Goal: Task Accomplishment & Management: Manage account settings

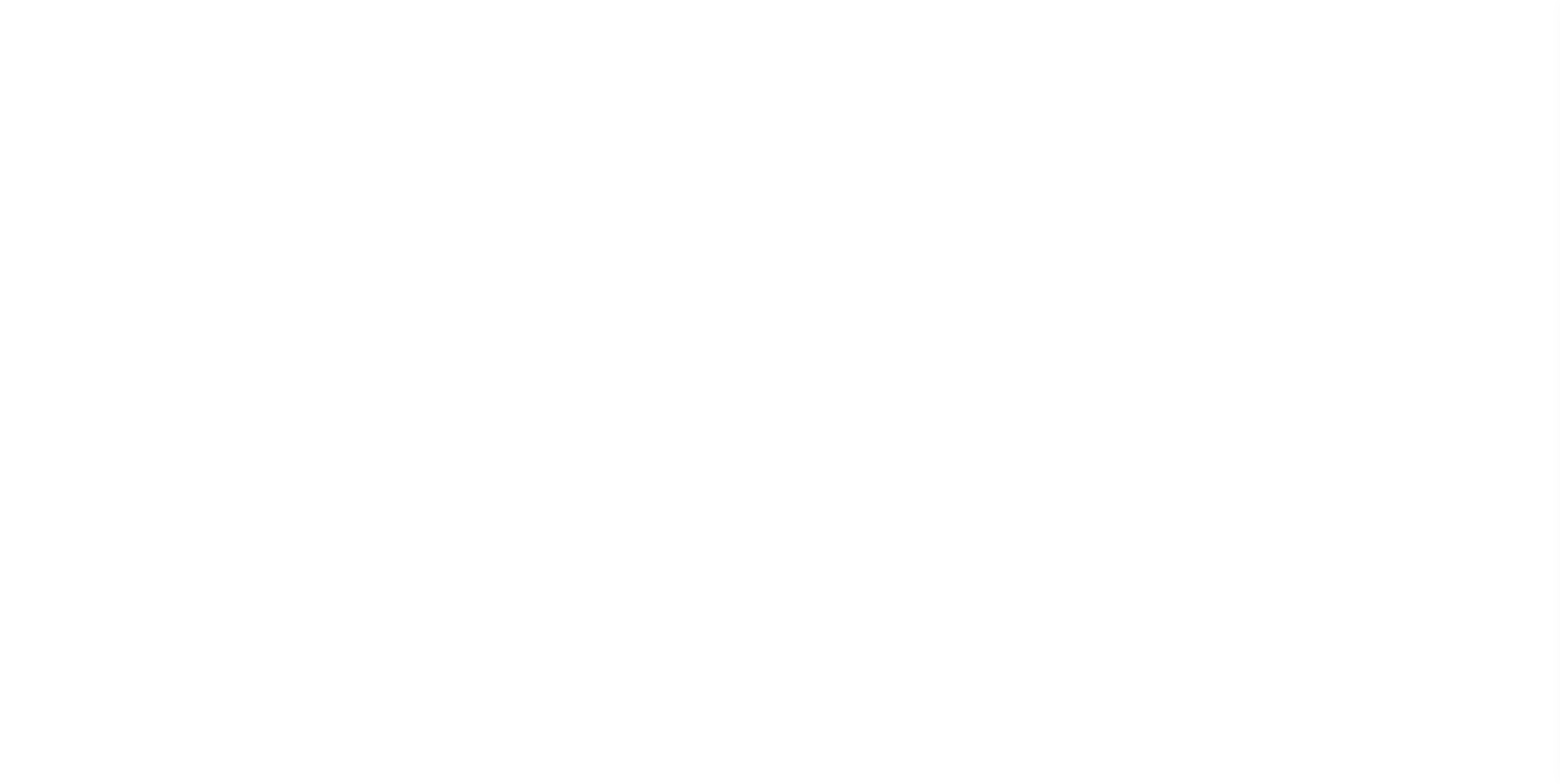
select select "NW2"
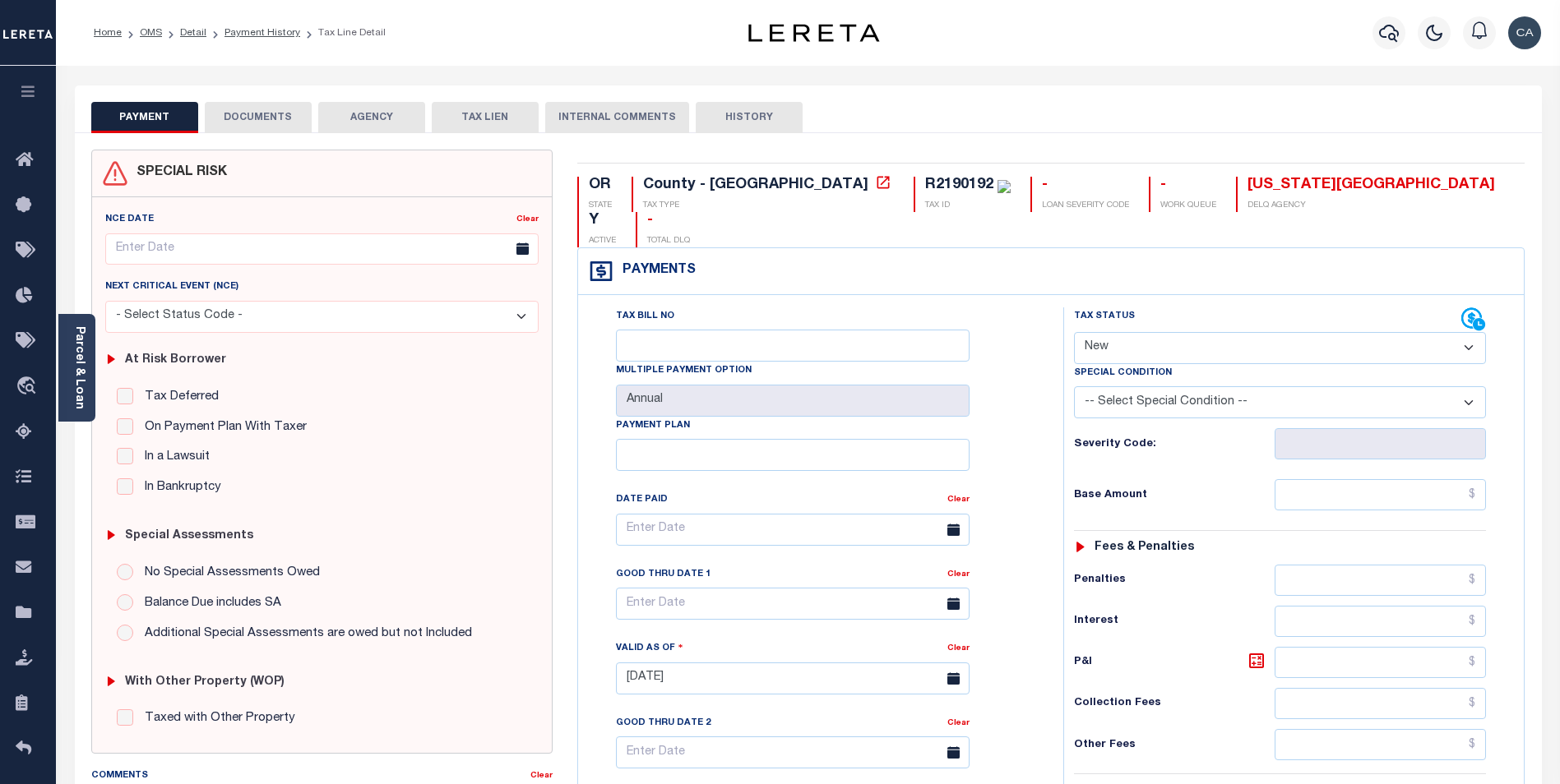
click at [529, 118] on button "TAX LIEN" at bounding box center [485, 117] width 106 height 31
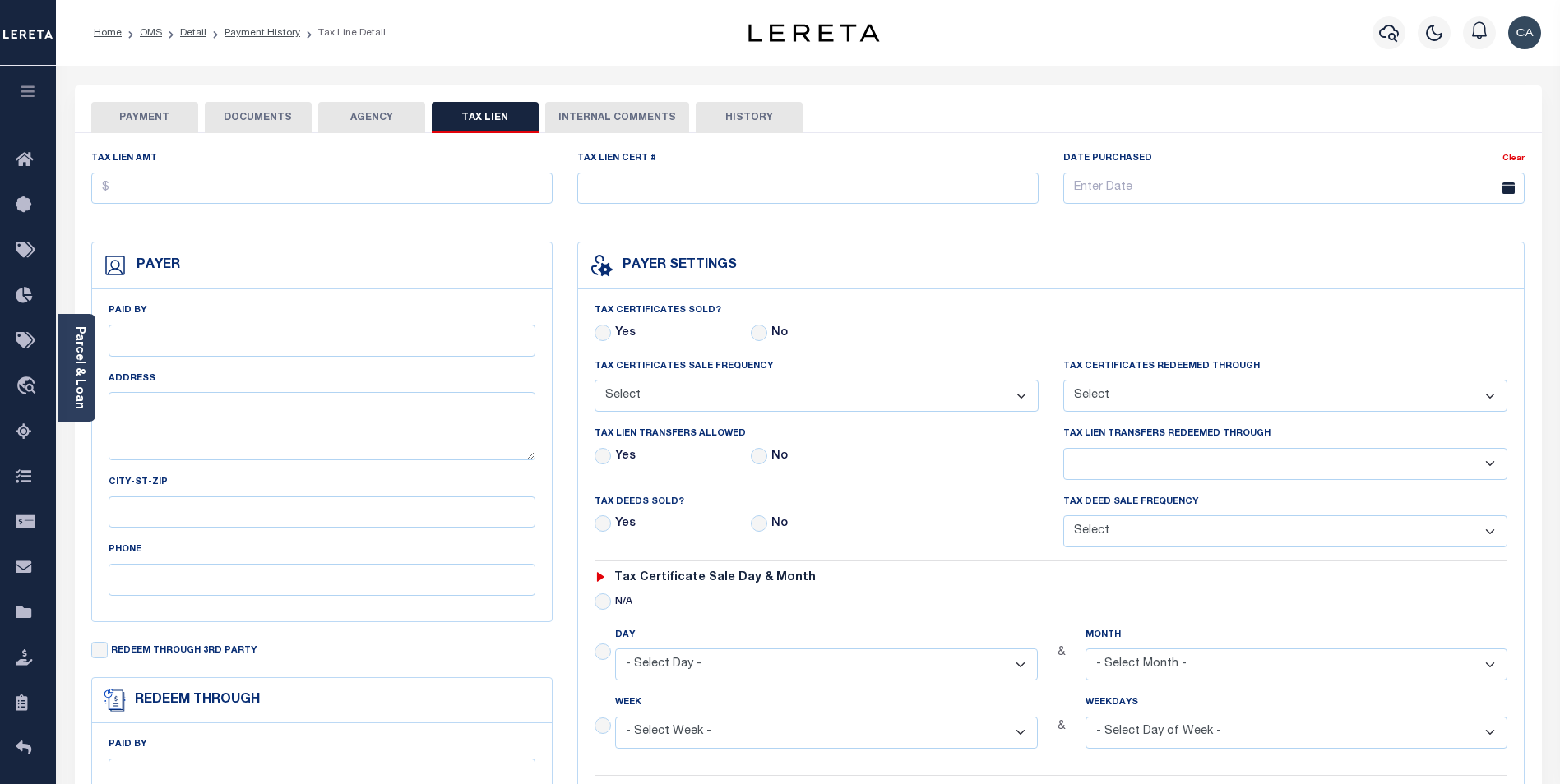
checkbox input "false"
radio input "true"
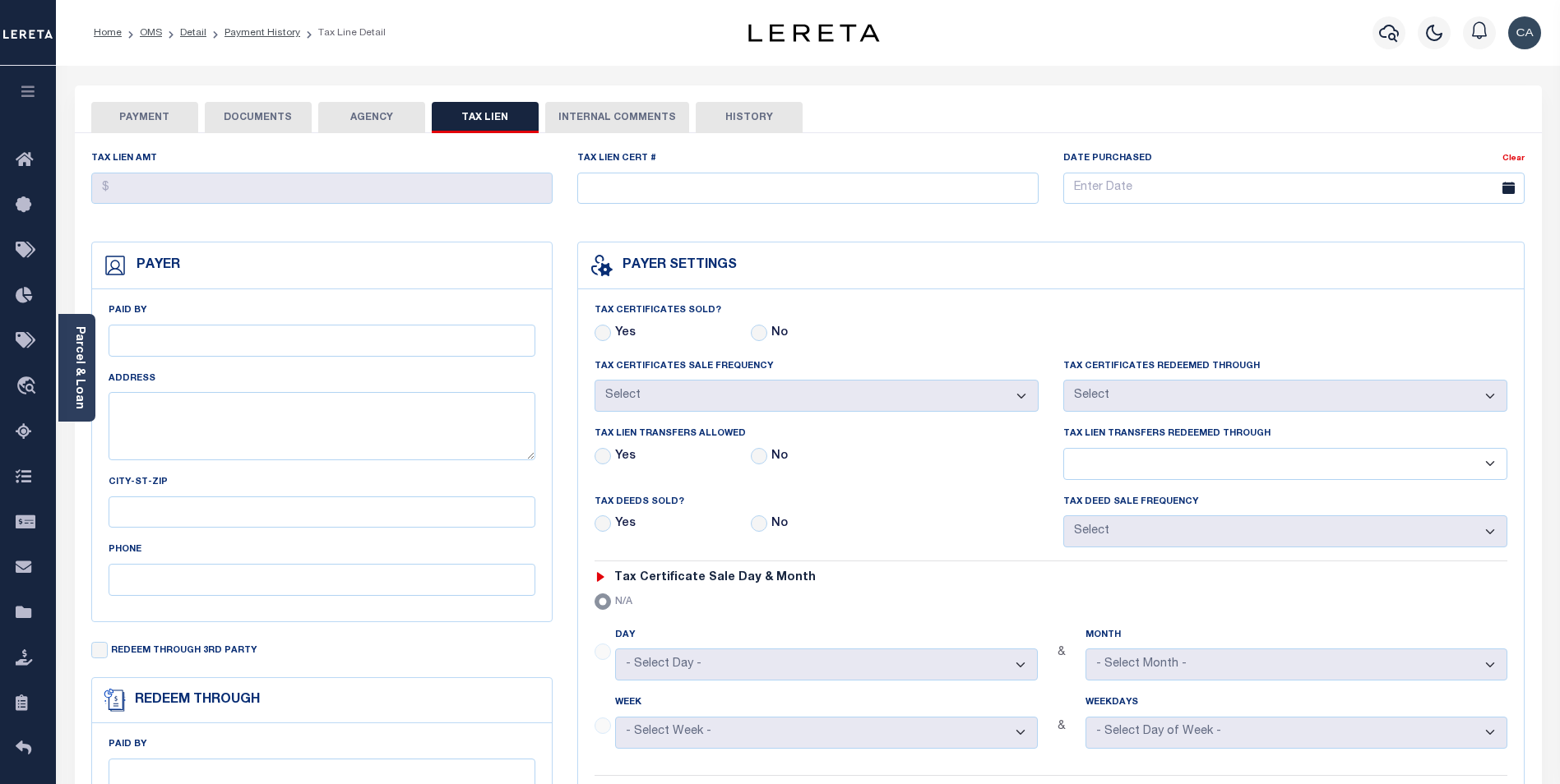
click at [191, 115] on button "PAYMENT" at bounding box center [144, 117] width 106 height 31
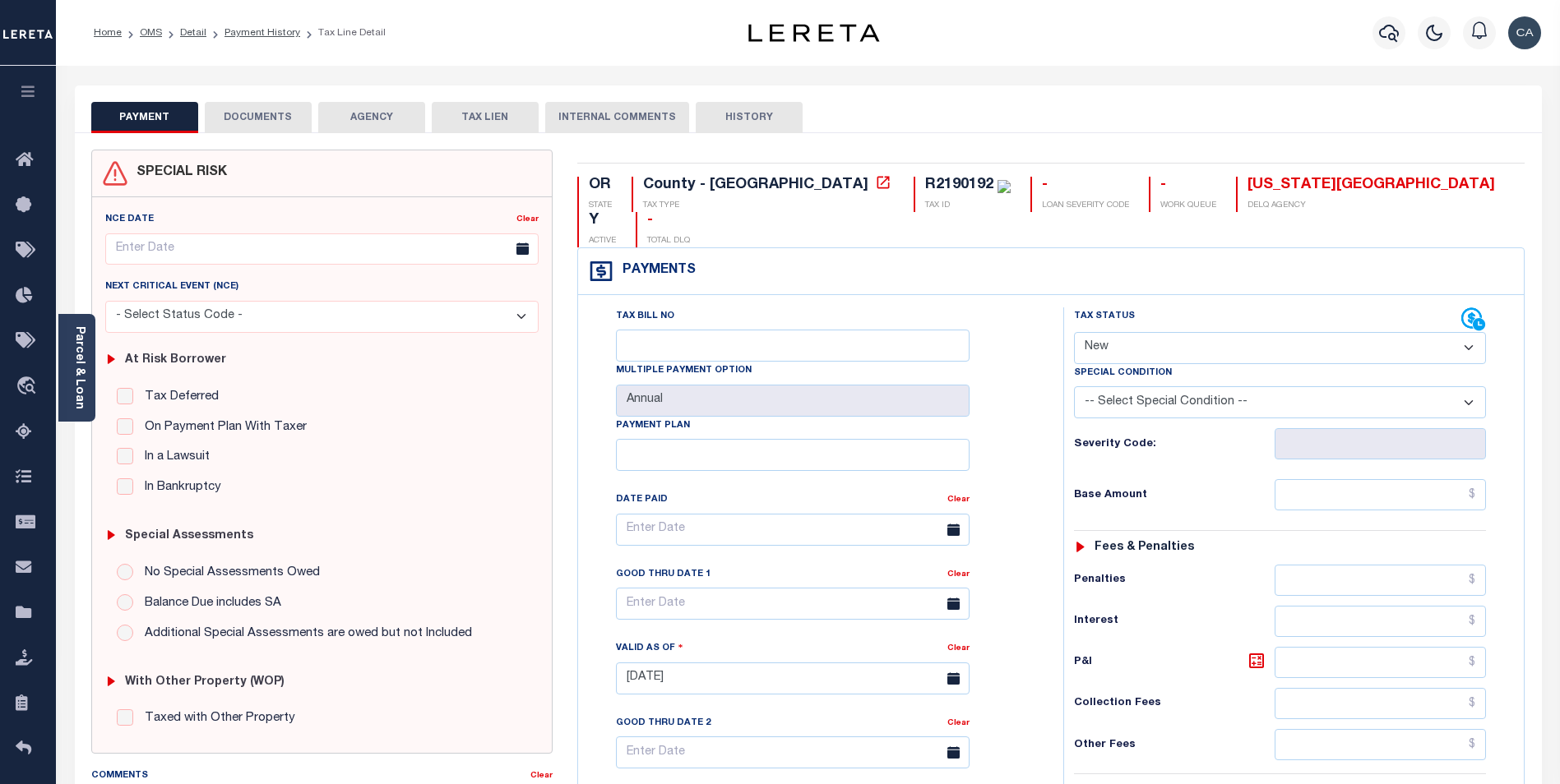
click at [293, 21] on ol "Home OMS Detail Payment History Tax Line Detail" at bounding box center [240, 32] width 318 height 35
click at [279, 39] on li "Payment History" at bounding box center [253, 32] width 94 height 15
click at [284, 32] on link "Payment History" at bounding box center [262, 32] width 76 height 10
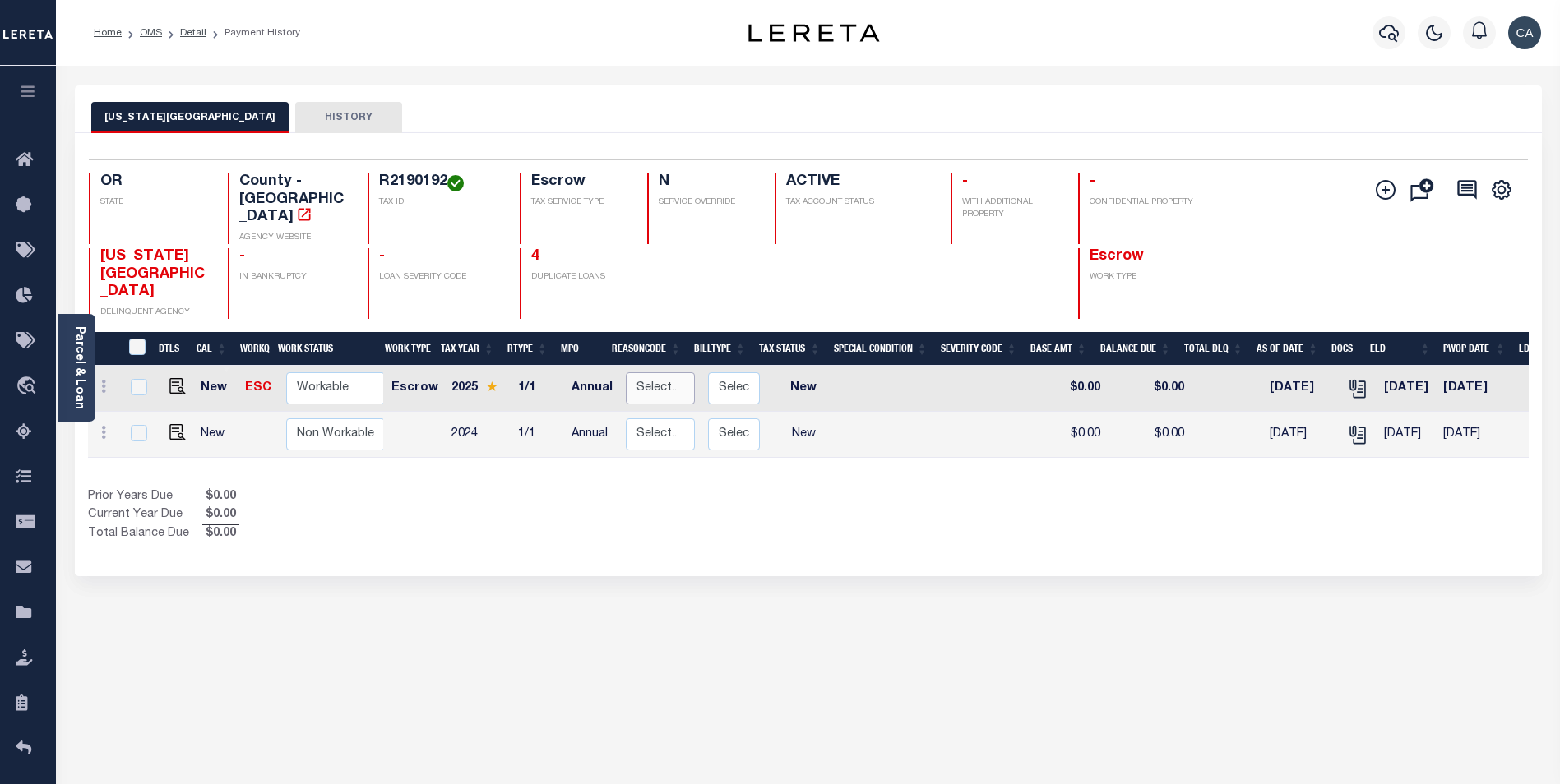
click at [666, 372] on select "Select... Payment Reversal Taxable Value Change Assessment Change Occupancy Tax…" at bounding box center [659, 388] width 69 height 32
checkbox input "true"
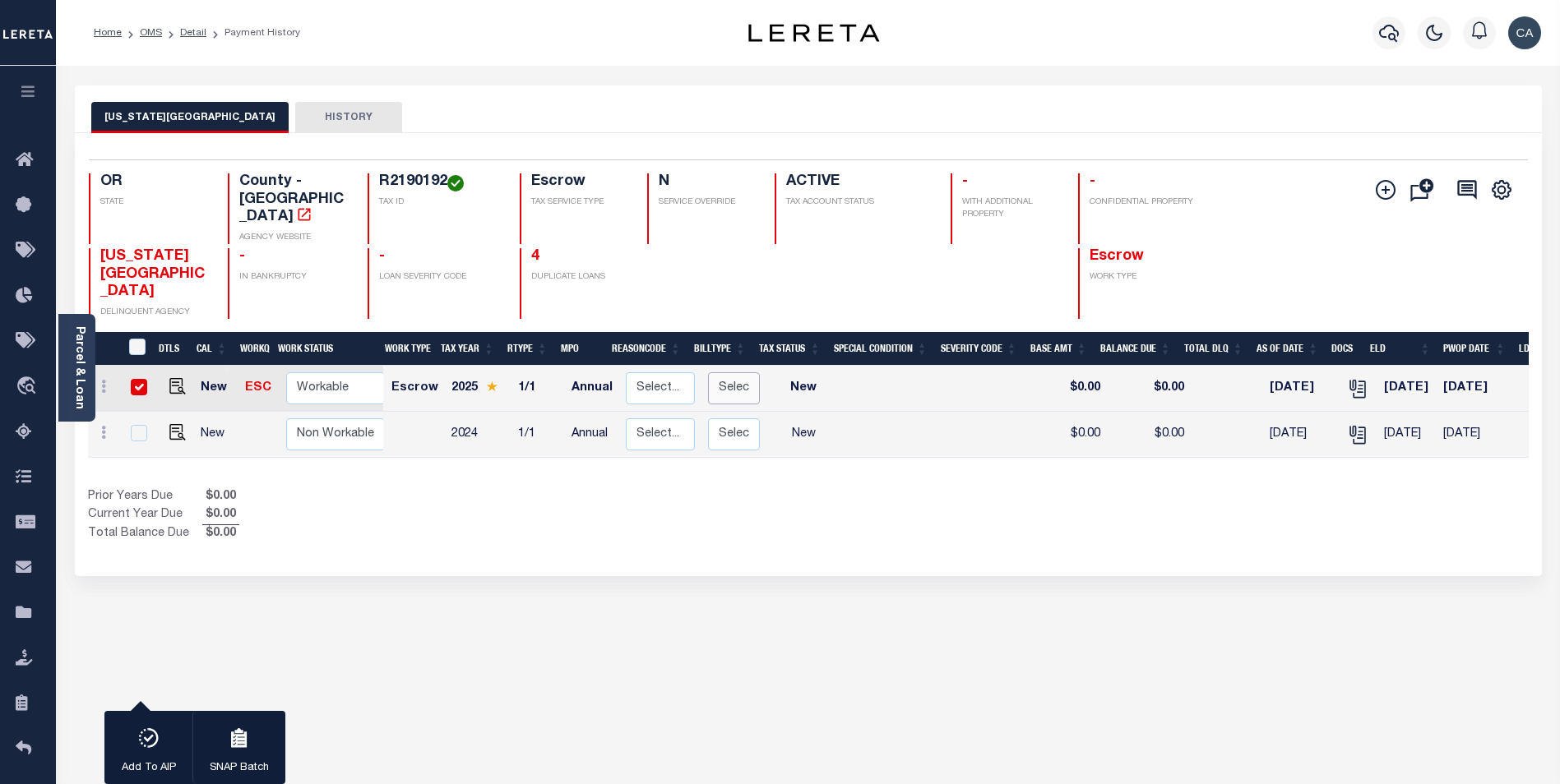
click at [731, 372] on select "Select... Regular Delinquent Supplemental Corrected/Adjusted Bill - Re-Report C…" at bounding box center [733, 388] width 52 height 32
checkbox input "false"
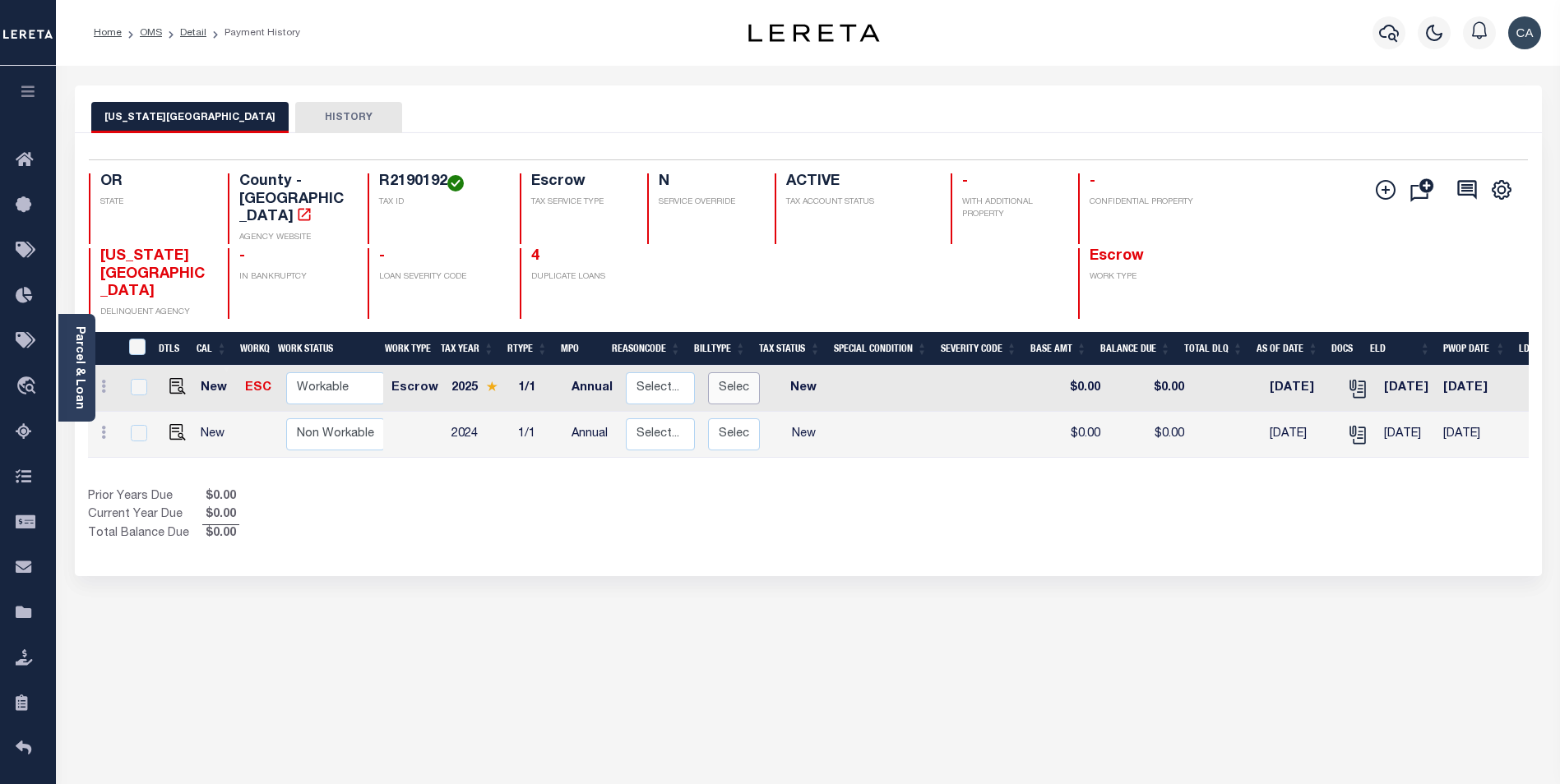
click at [731, 372] on select "Select... Regular Delinquent Supplemental Corrected/Adjusted Bill - Re-Report C…" at bounding box center [733, 388] width 52 height 32
checkbox input "true"
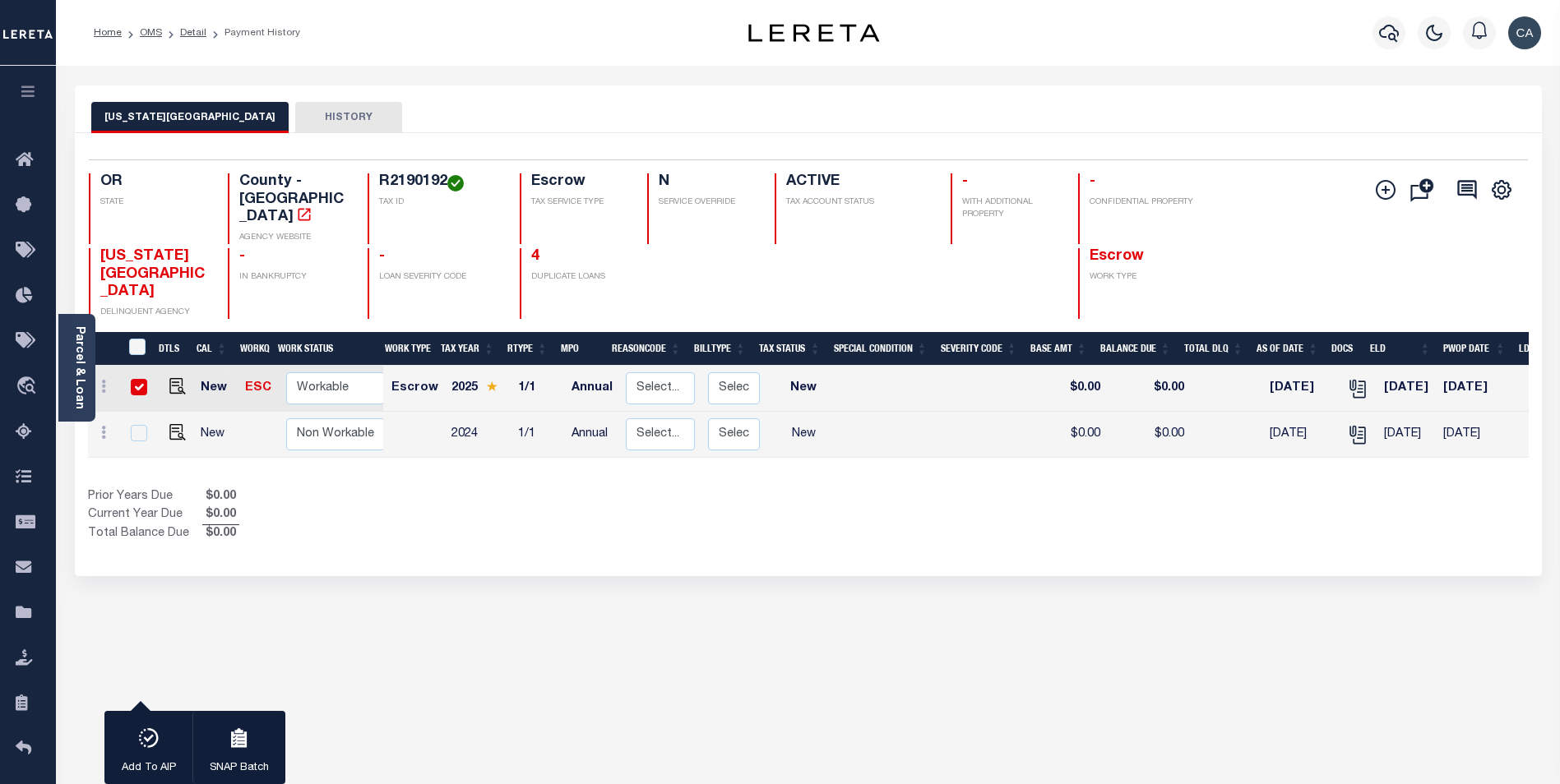
click at [790, 366] on td "New" at bounding box center [803, 388] width 74 height 46
checkbox input "false"
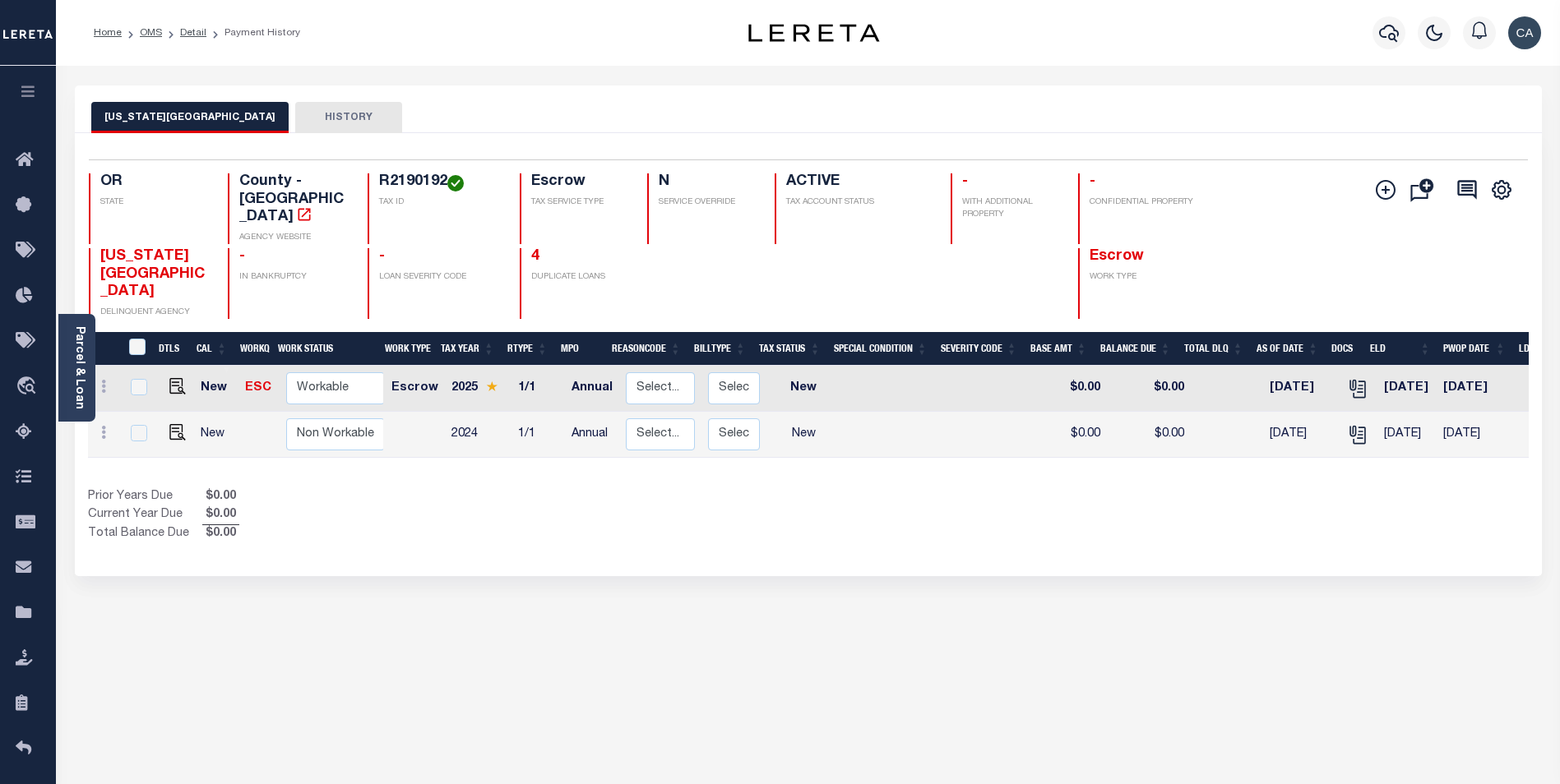
click at [804, 366] on td "New" at bounding box center [803, 388] width 74 height 46
checkbox input "true"
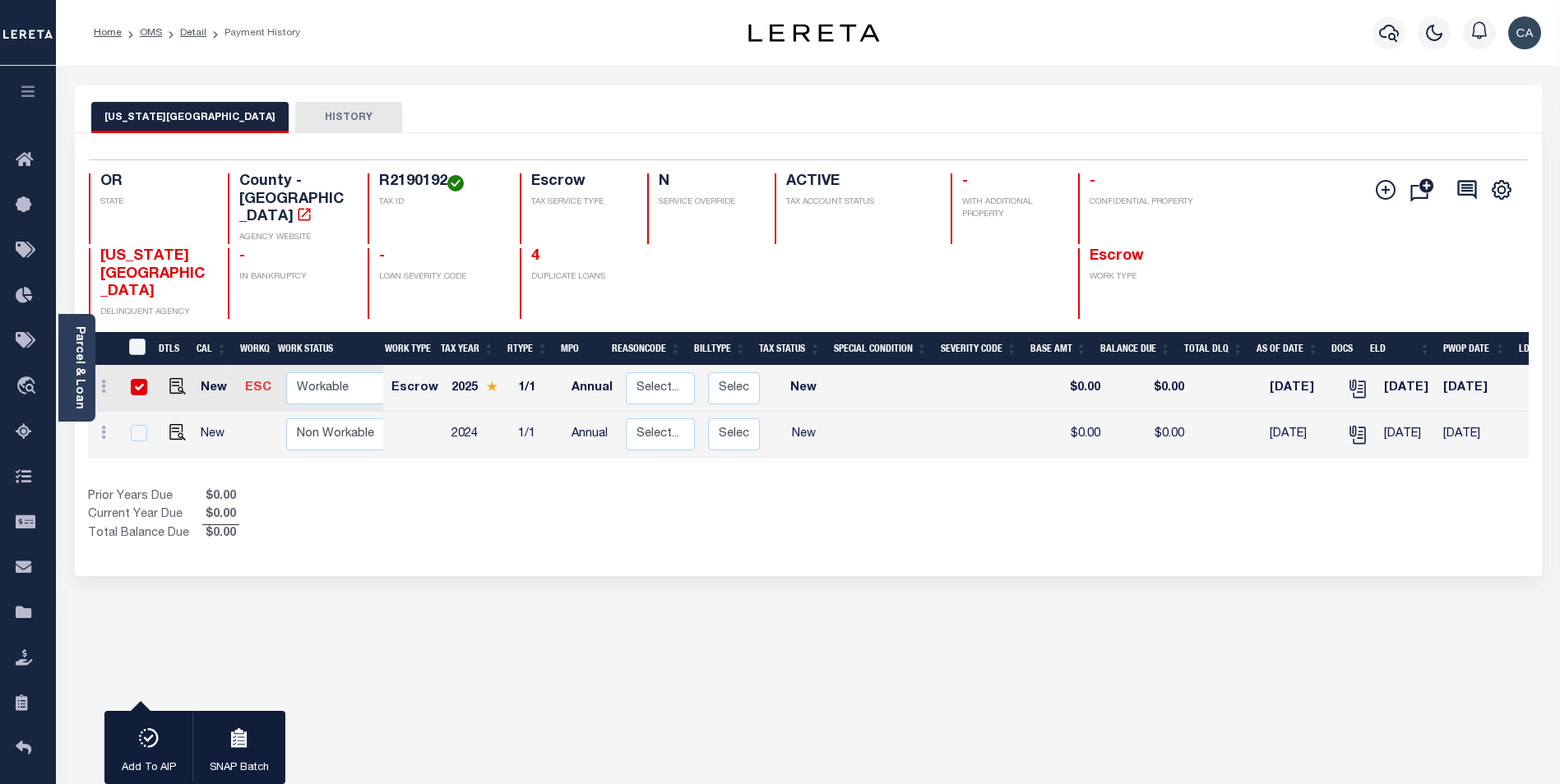
click at [264, 382] on link "ESC" at bounding box center [258, 387] width 26 height 12
checkbox input "false"
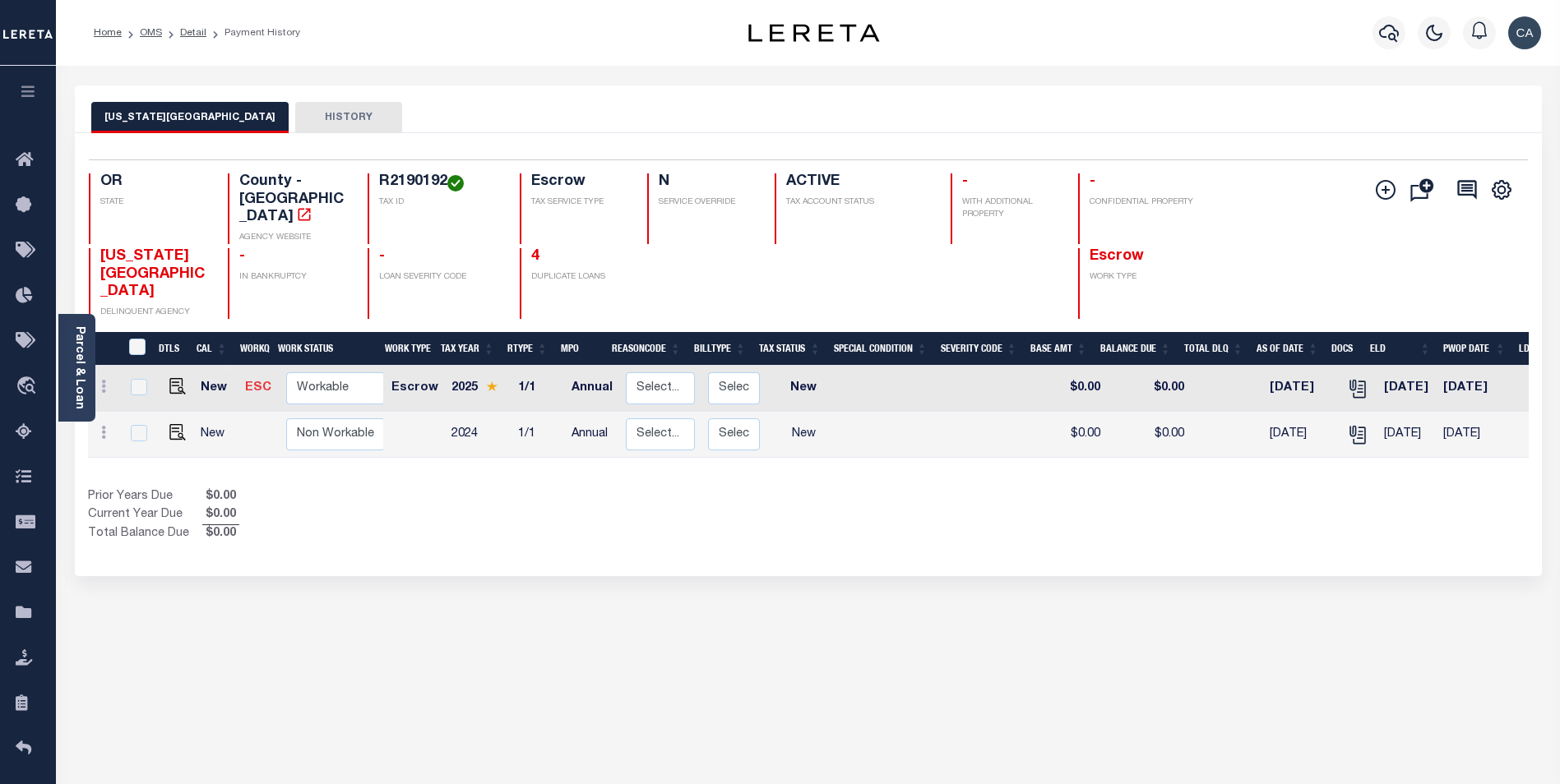
click at [254, 382] on link "ESC" at bounding box center [258, 387] width 26 height 12
checkbox input "true"
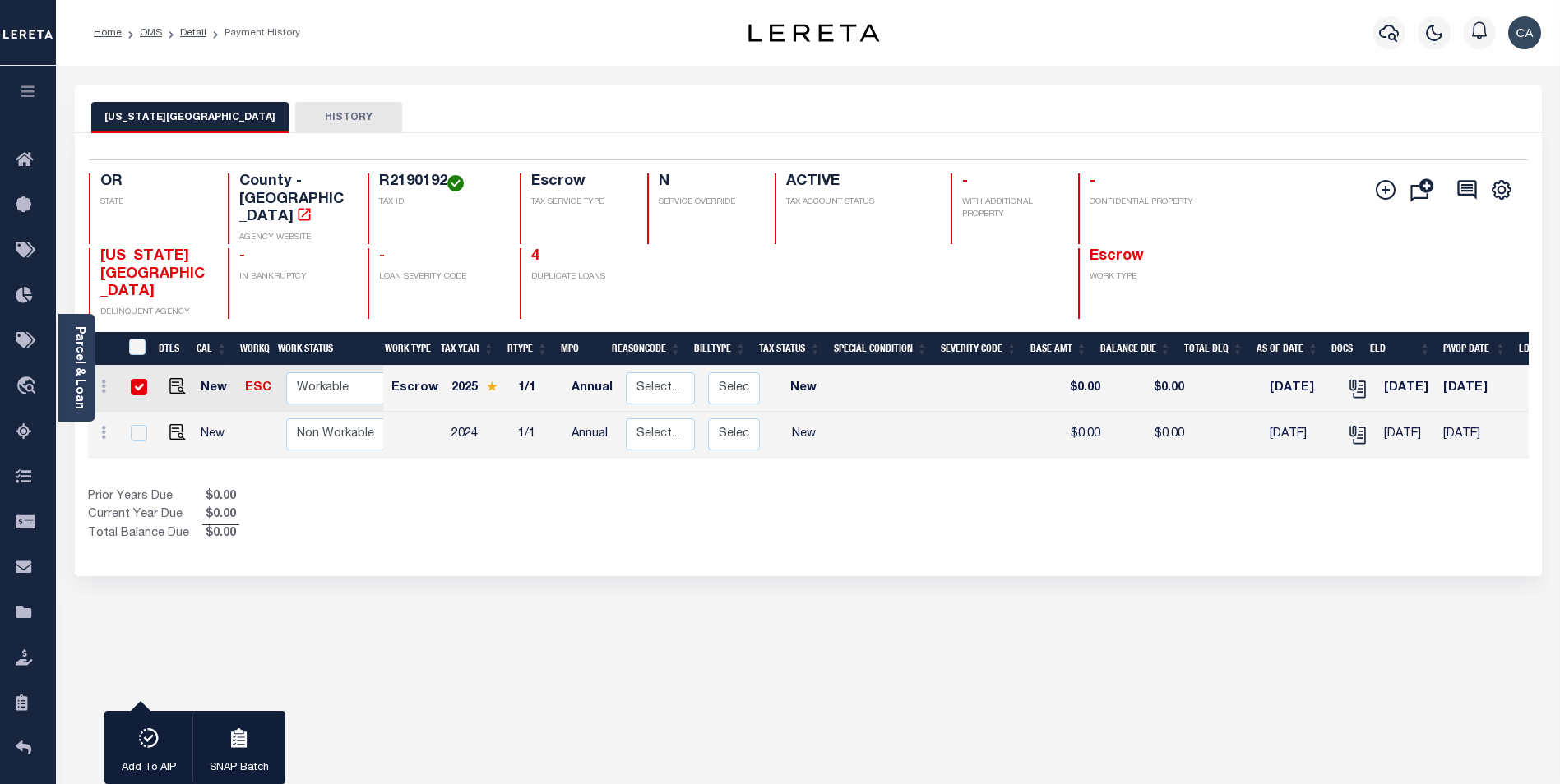
click at [516, 540] on div "WASHINGTON COUNTY HISTORY 1 Selected 2 1" at bounding box center [808, 558] width 1491 height 944
click at [261, 382] on link "ESC" at bounding box center [258, 387] width 26 height 12
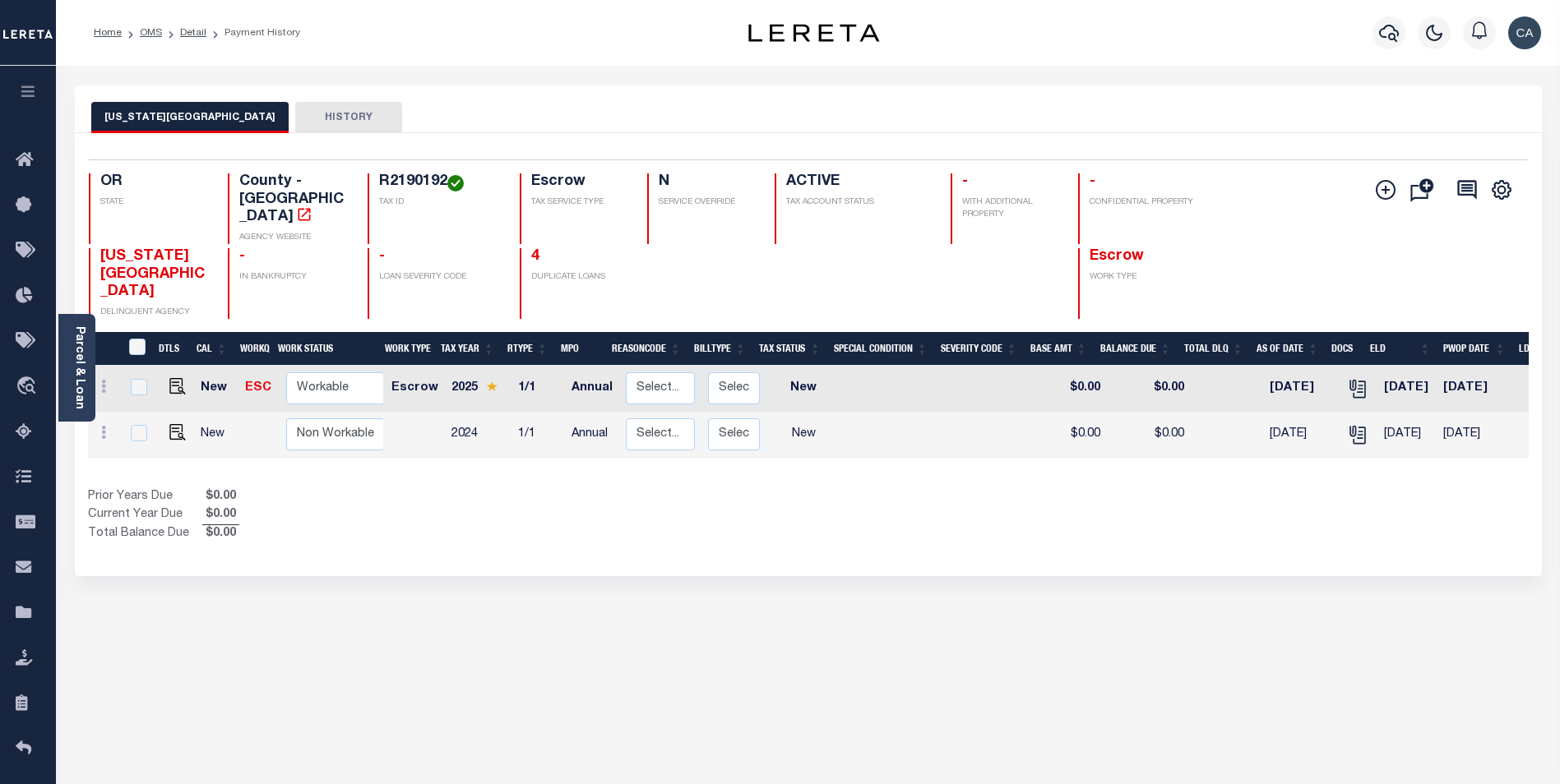
checkbox input "false"
drag, startPoint x: 788, startPoint y: 347, endPoint x: 839, endPoint y: 375, distance: 58.2
click at [835, 366] on tr "New ESC Non Workable Workable Escrow 2025 1/1 Annual Select... Payment Reversal…" at bounding box center [906, 388] width 1637 height 46
click at [942, 493] on div "Show Tax Lines before Bill Release Date Prior Years Due $0.00 Current Year Due …" at bounding box center [808, 516] width 1440 height 55
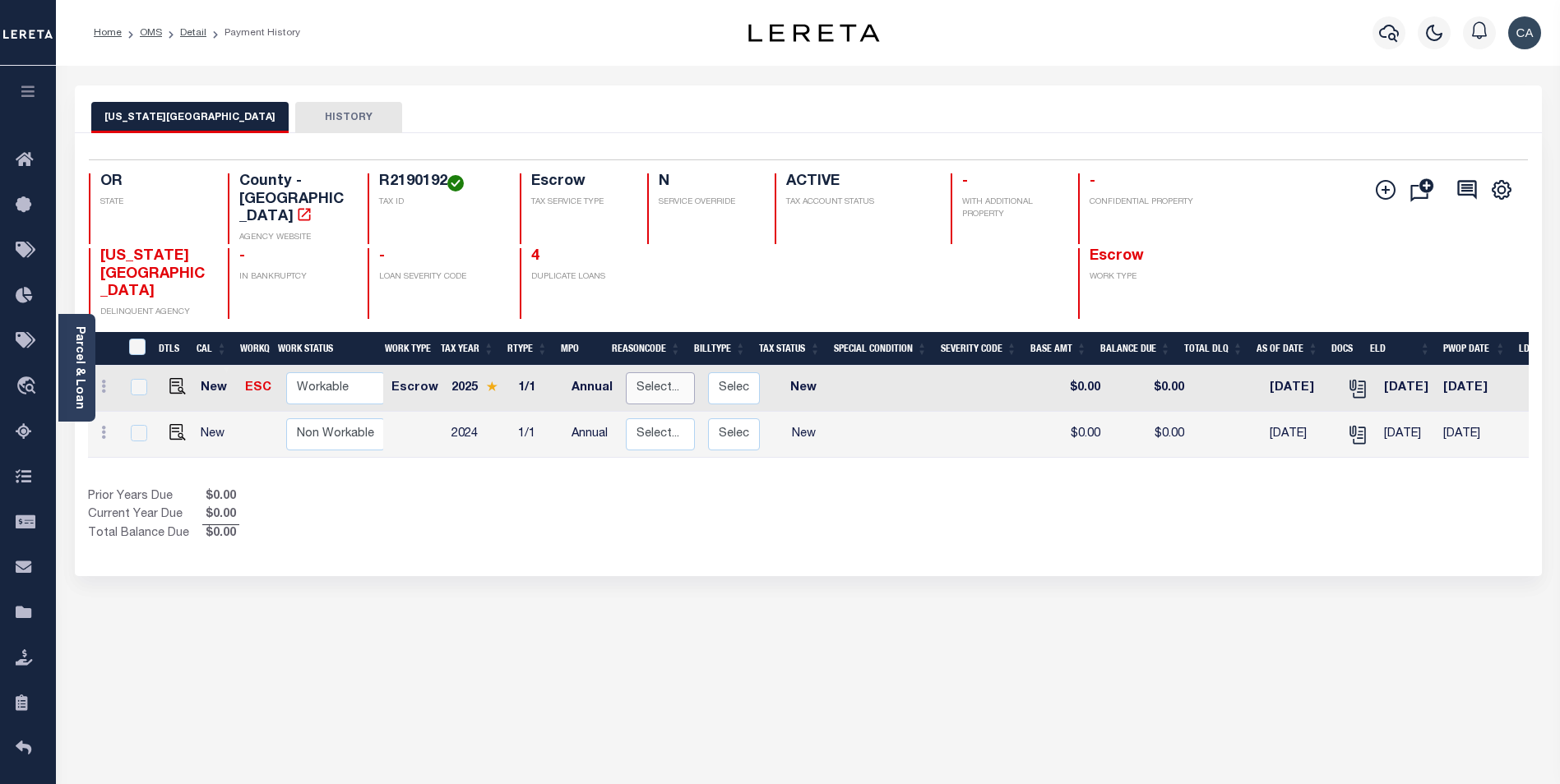
click at [679, 372] on select "Select... Payment Reversal Taxable Value Change Assessment Change Occupancy Tax…" at bounding box center [659, 388] width 69 height 32
checkbox input "true"
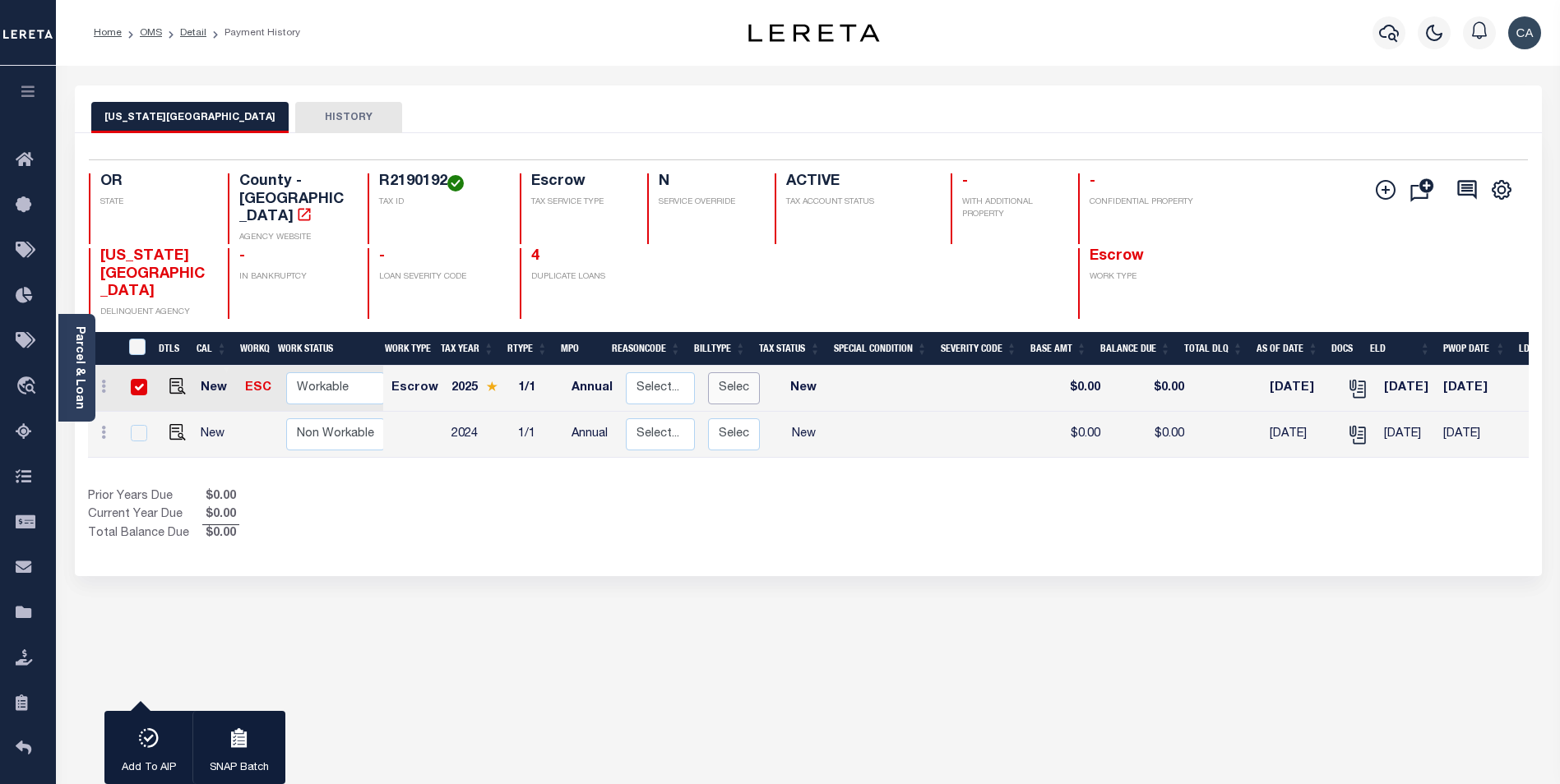
click at [708, 372] on select "Select... Regular Delinquent Supplemental Corrected/Adjusted Bill - Re-Report C…" at bounding box center [733, 388] width 52 height 32
checkbox input "false"
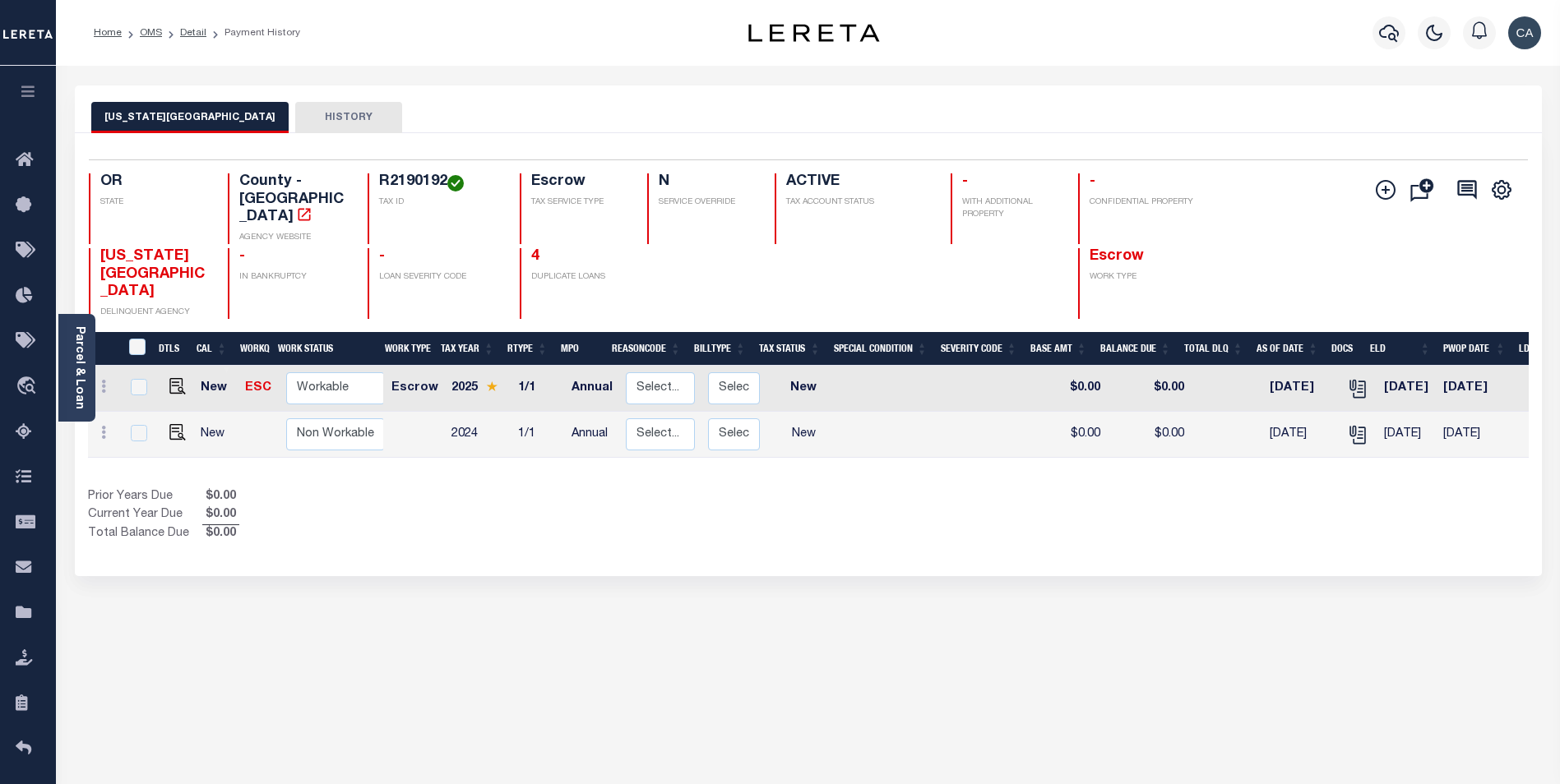
click at [844, 754] on div "WASHINGTON COUNTY HISTORY 1 Selected 2 1" at bounding box center [808, 558] width 1491 height 944
click at [35, 90] on icon "button" at bounding box center [28, 91] width 19 height 15
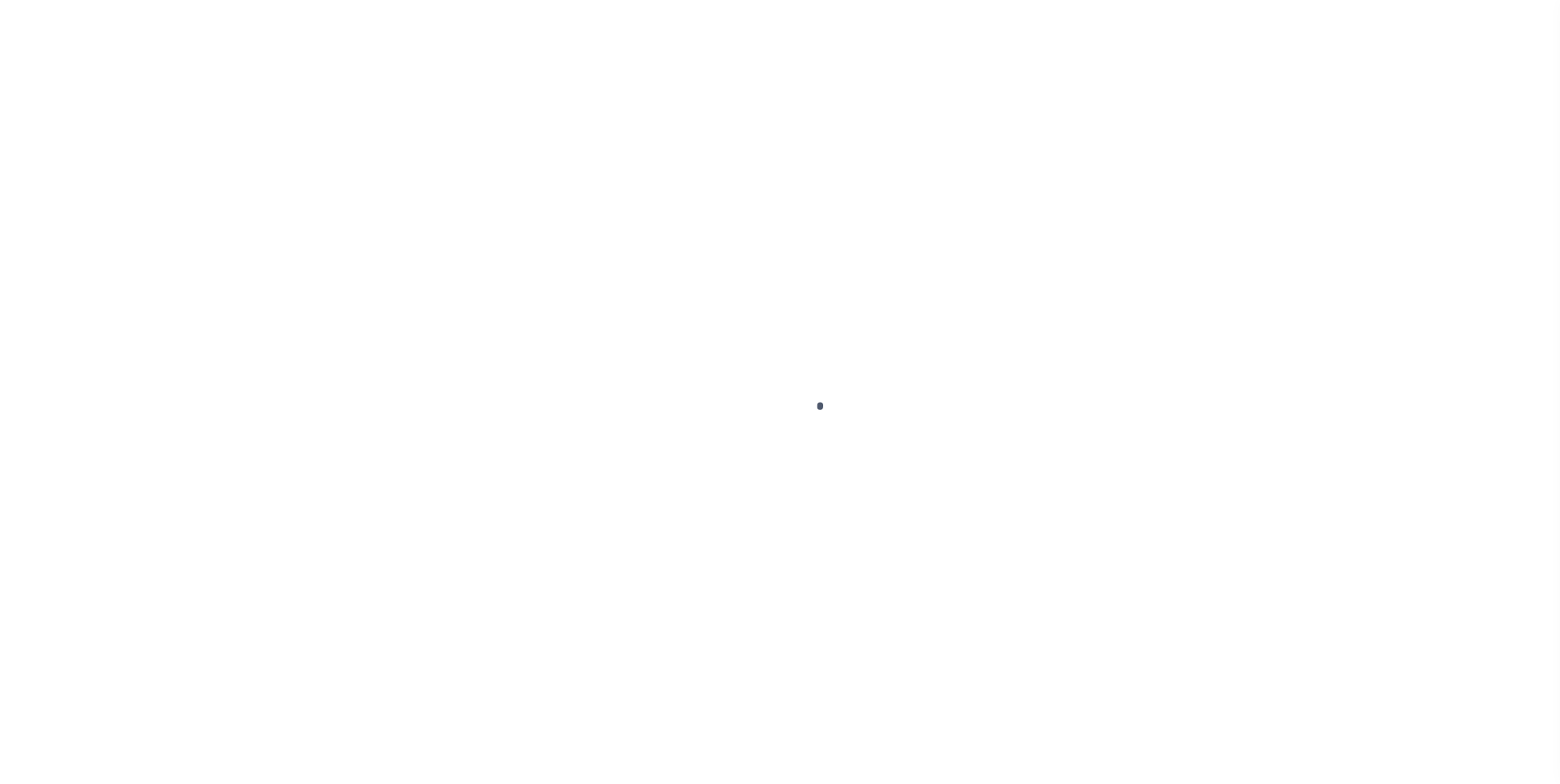
select select "NW2"
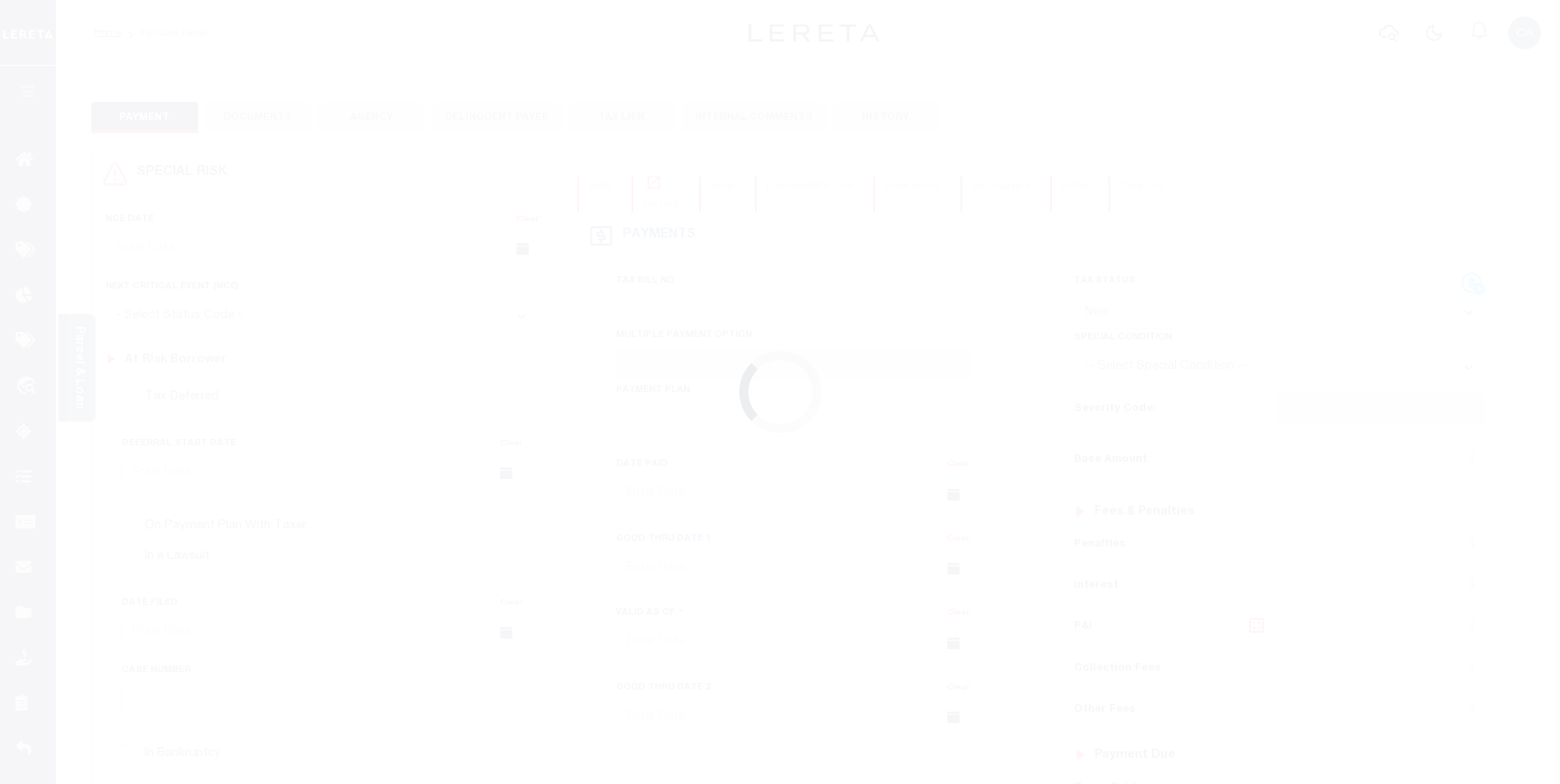
checkbox input "false"
type input "Annual"
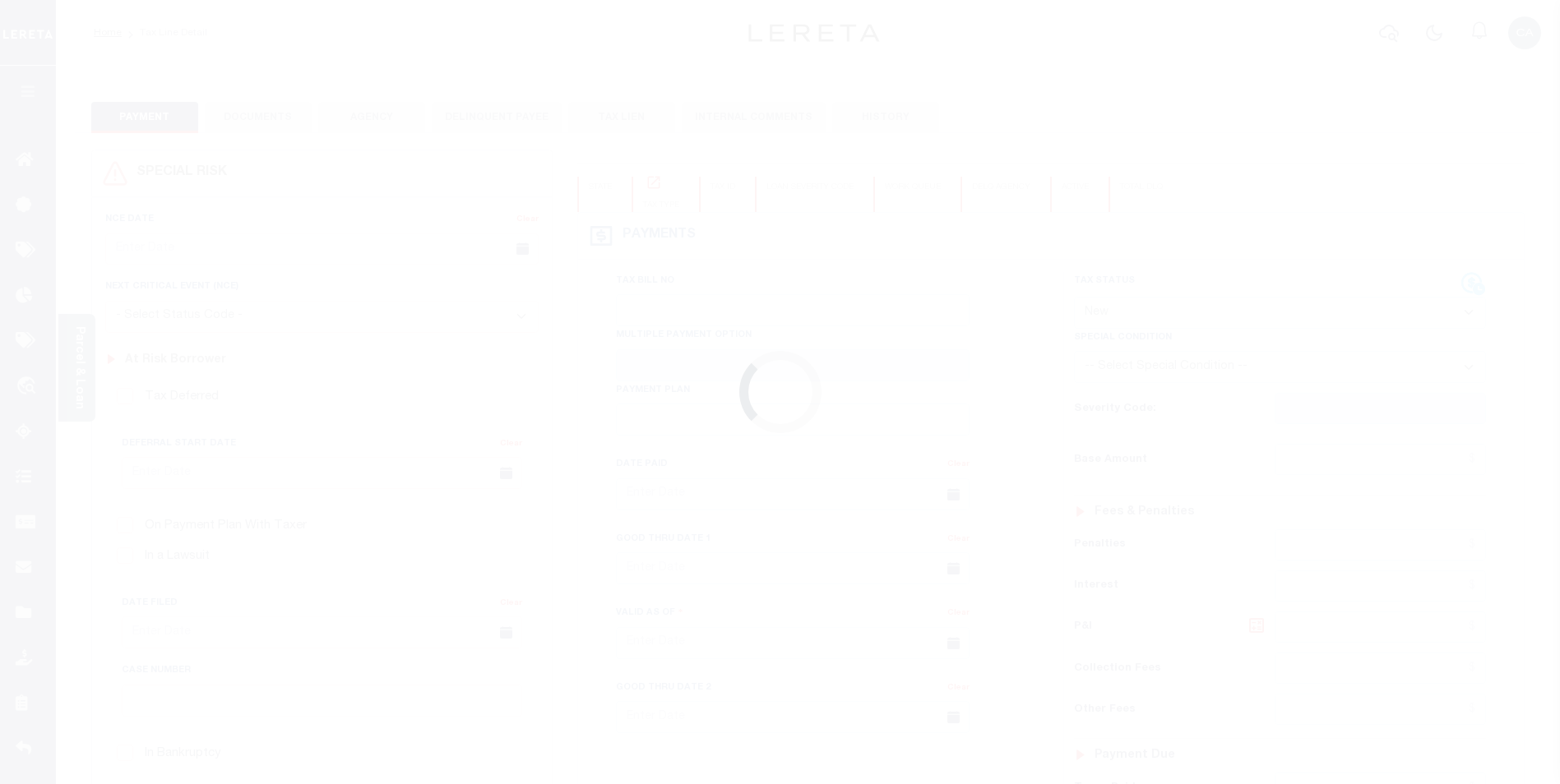
type input "[DATE]"
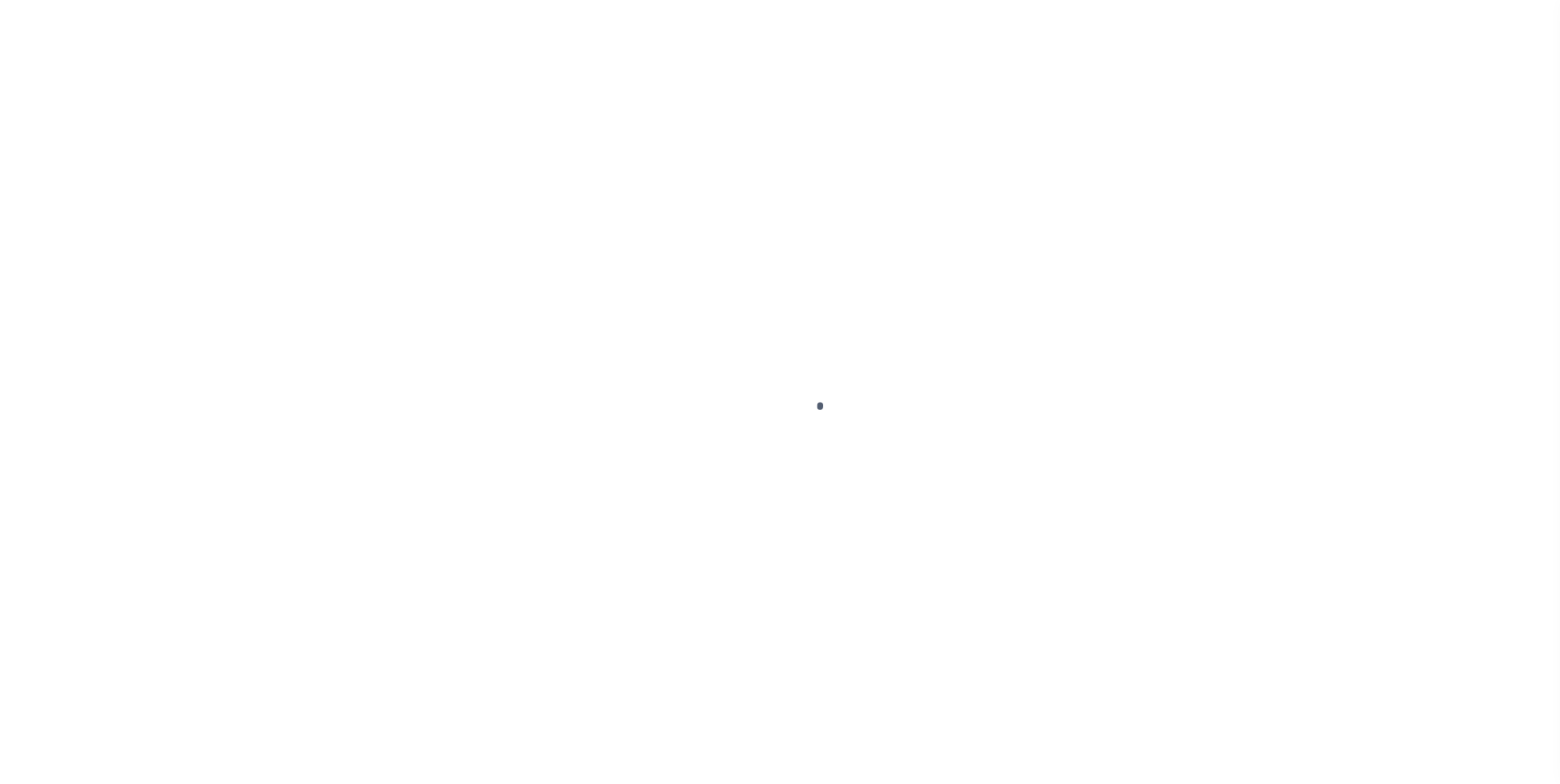
select select "10"
select select "Escrow"
select select
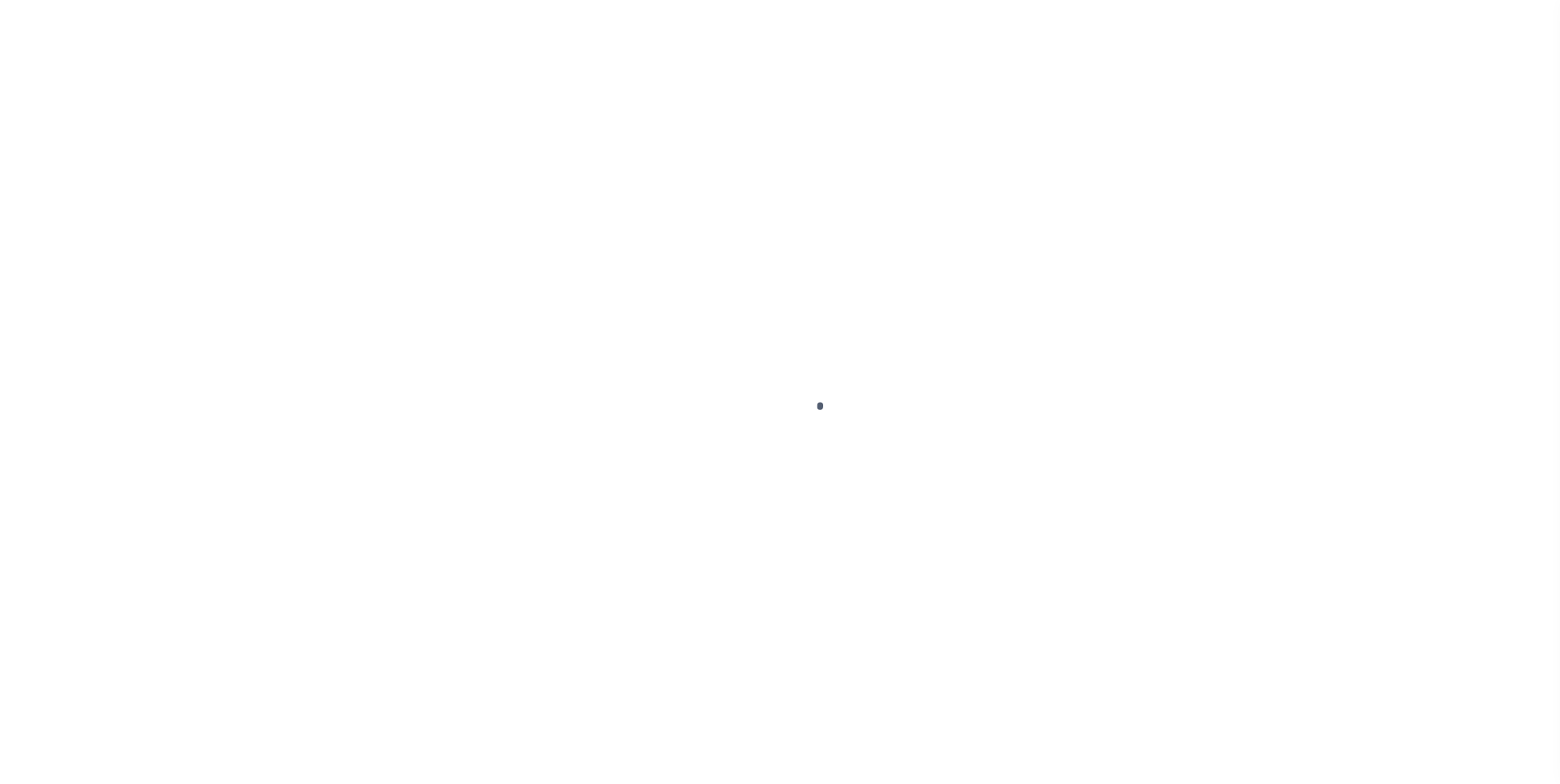
type input "[DATE]"
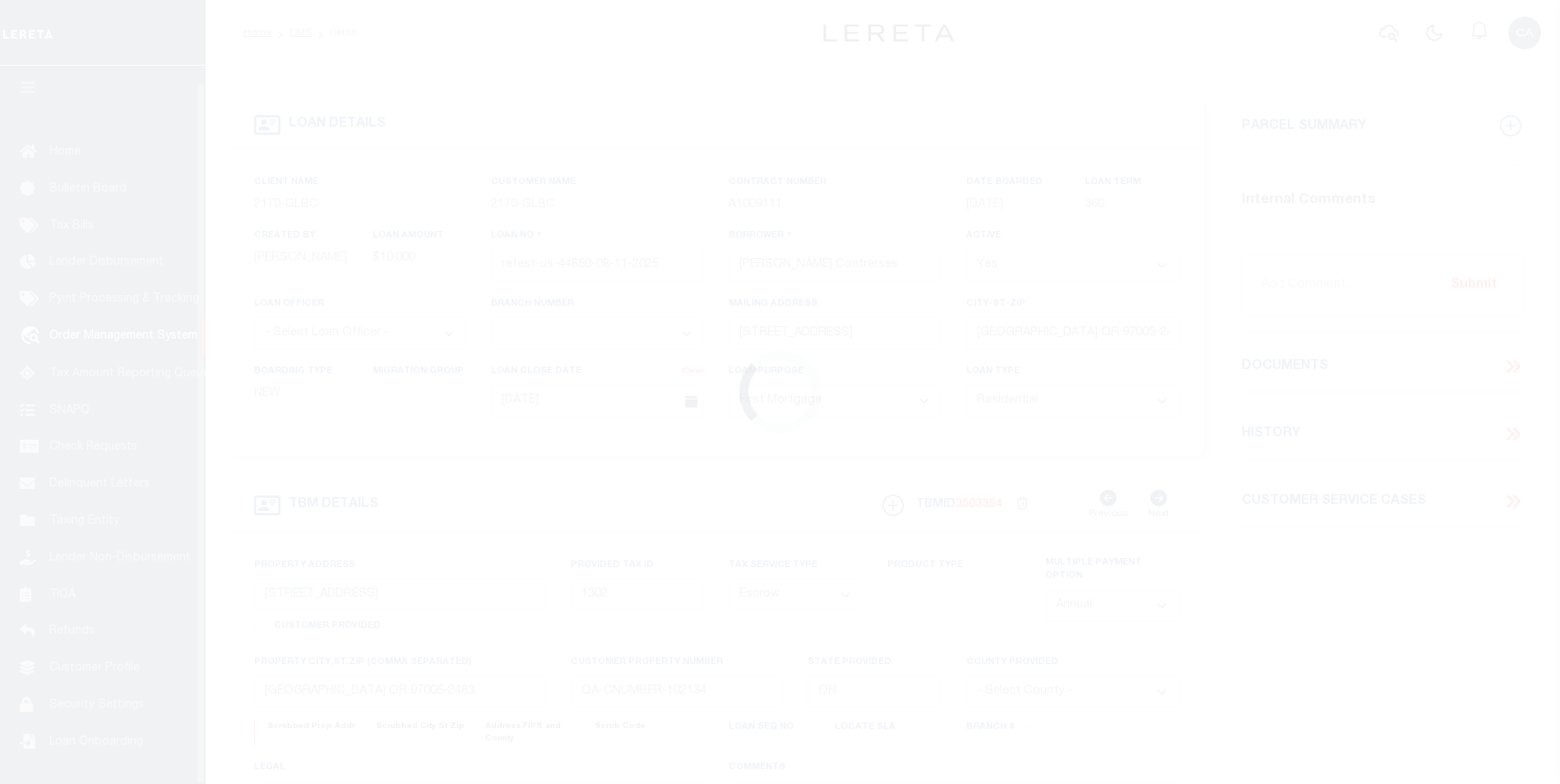
scroll to position [16, 0]
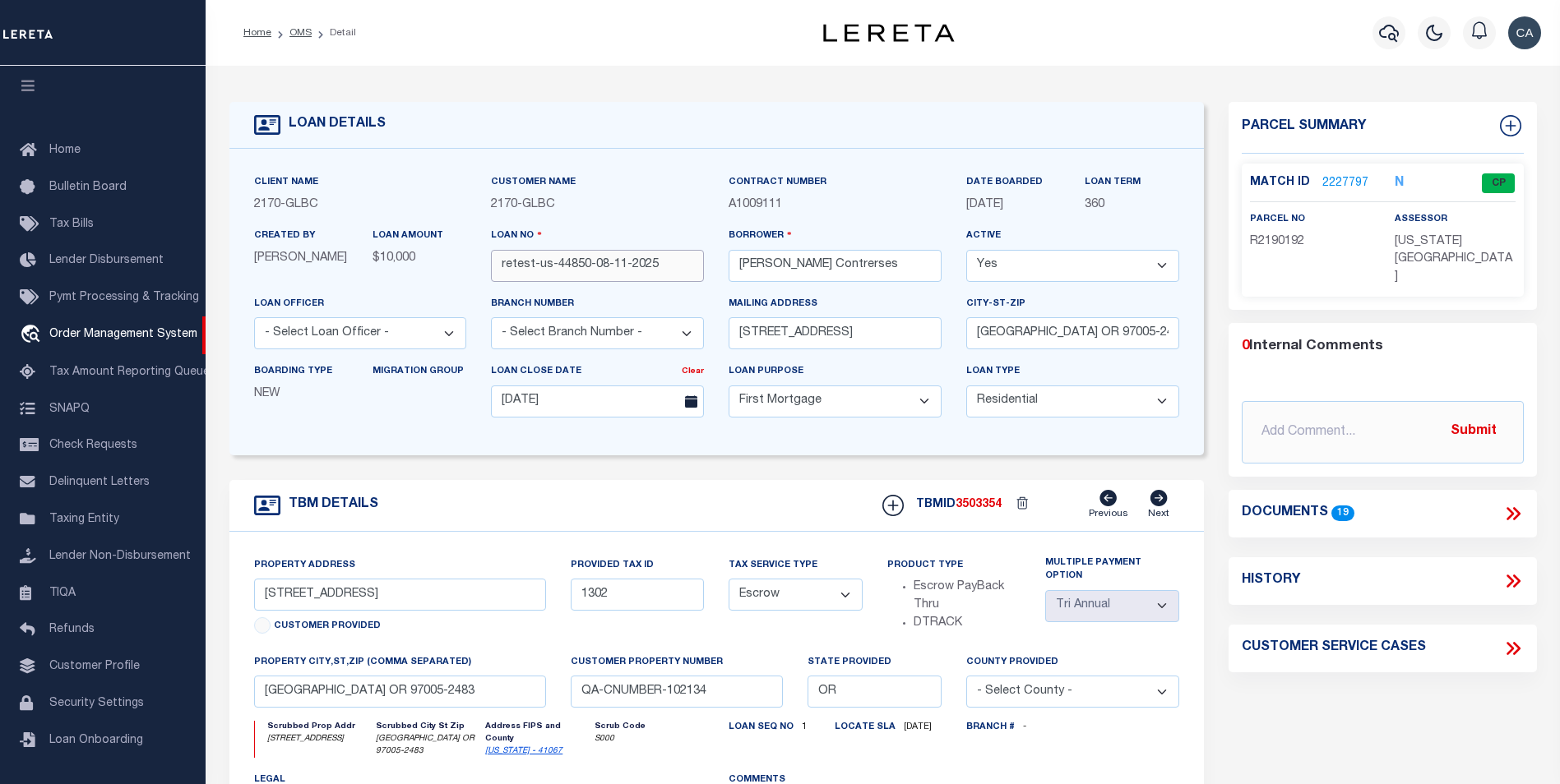
click at [614, 274] on input "retest-us-44850-08-11-2025" at bounding box center [598, 266] width 213 height 32
click at [976, 510] on span "3503354" at bounding box center [978, 504] width 46 height 12
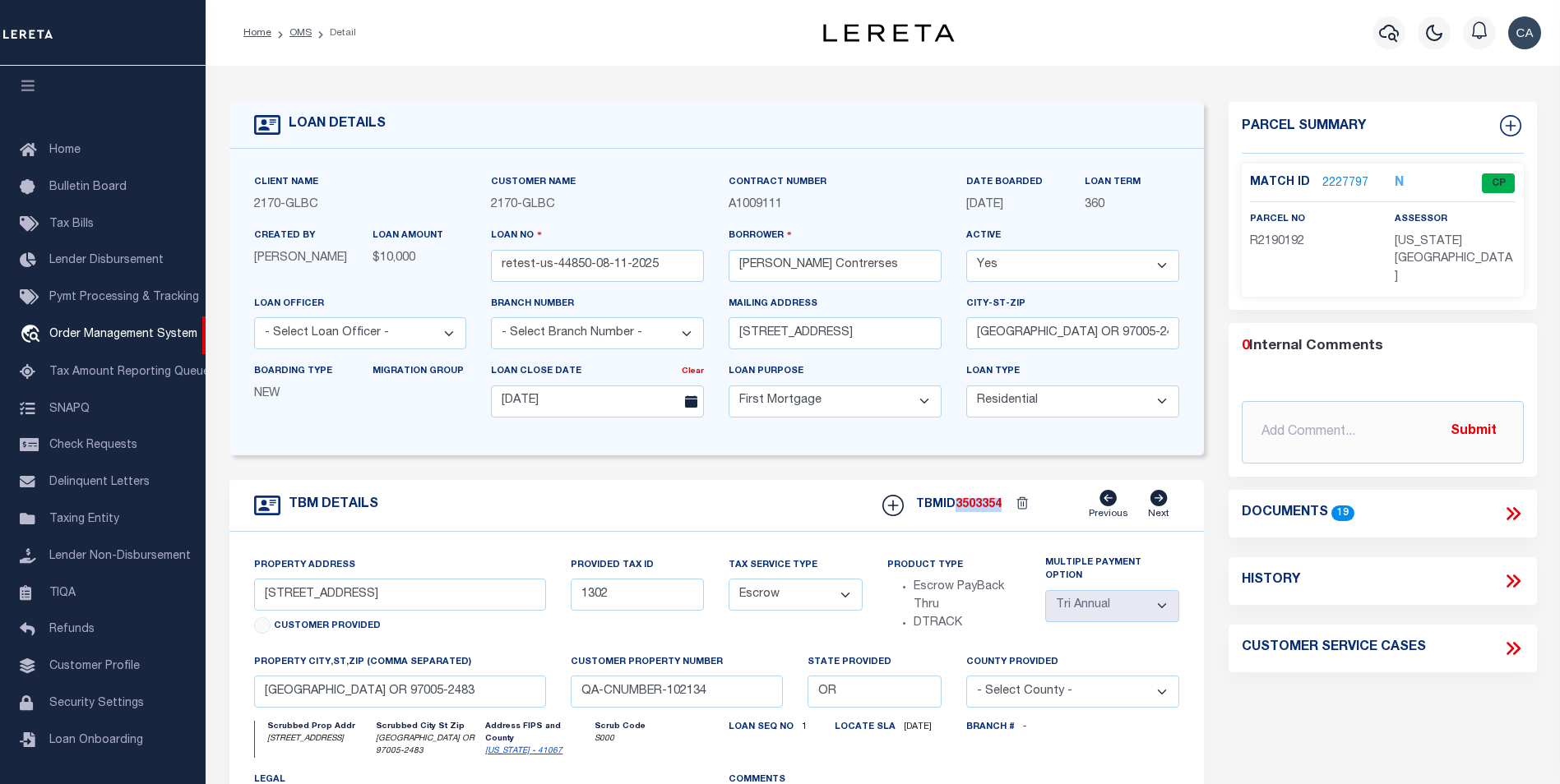
copy span "3503354"
